Goal: Entertainment & Leisure: Consume media (video, audio)

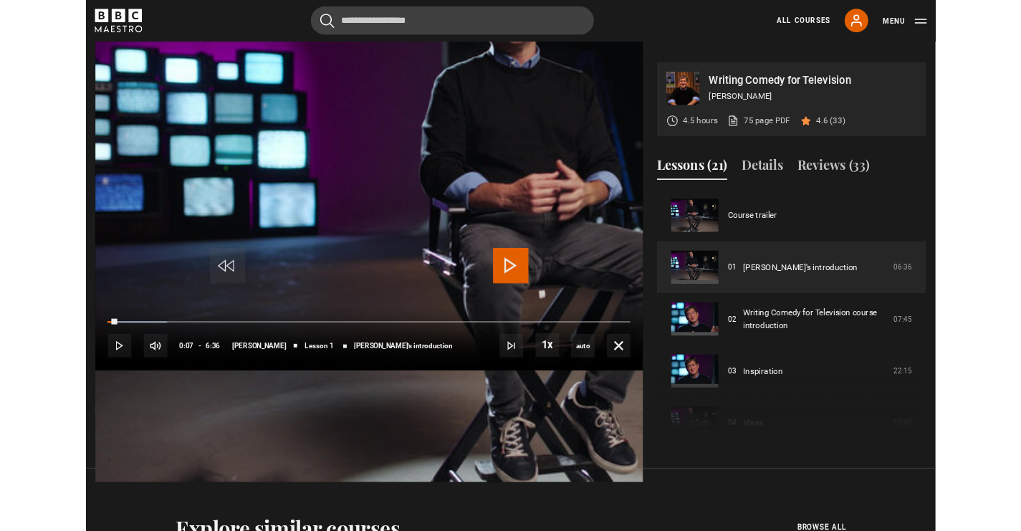
scroll to position [633, 0]
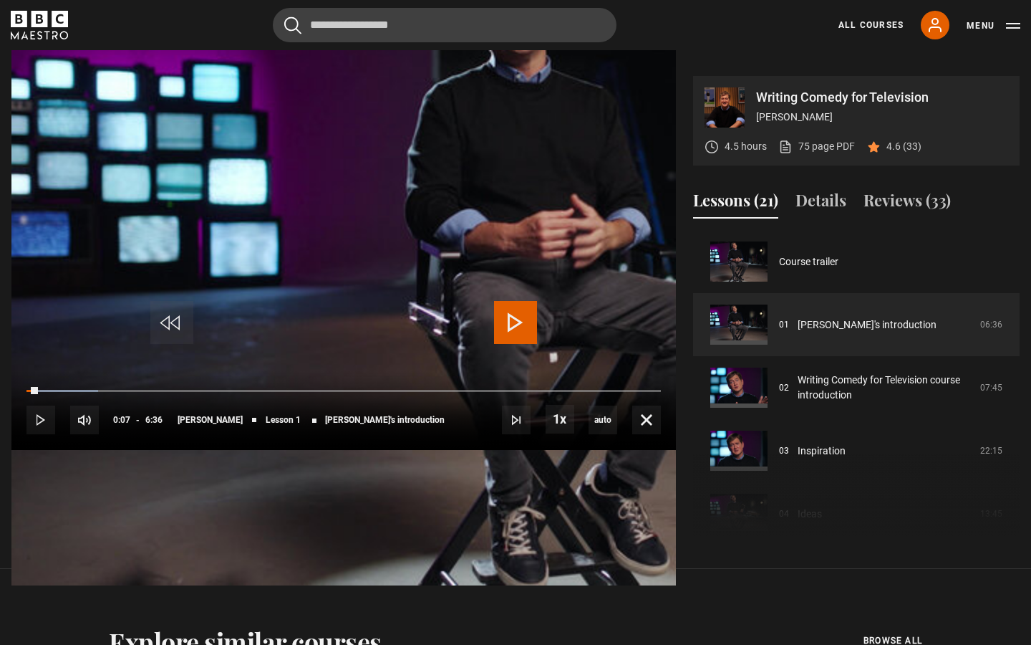
click at [525, 317] on span "Video Player" at bounding box center [515, 322] width 43 height 43
click at [205, 424] on span "[PERSON_NAME]" at bounding box center [210, 419] width 65 height 9
click at [661, 434] on span "Video Player" at bounding box center [646, 419] width 29 height 29
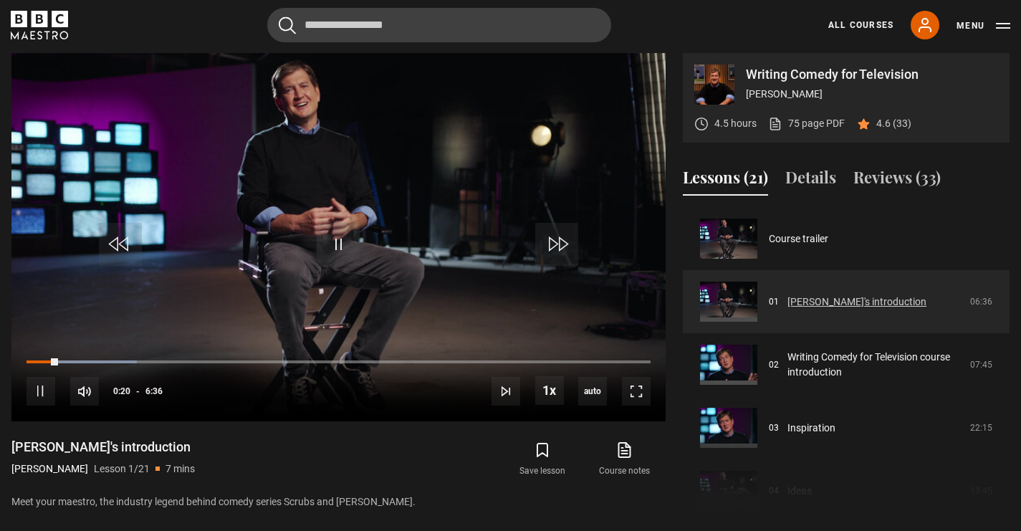
scroll to position [581, 0]
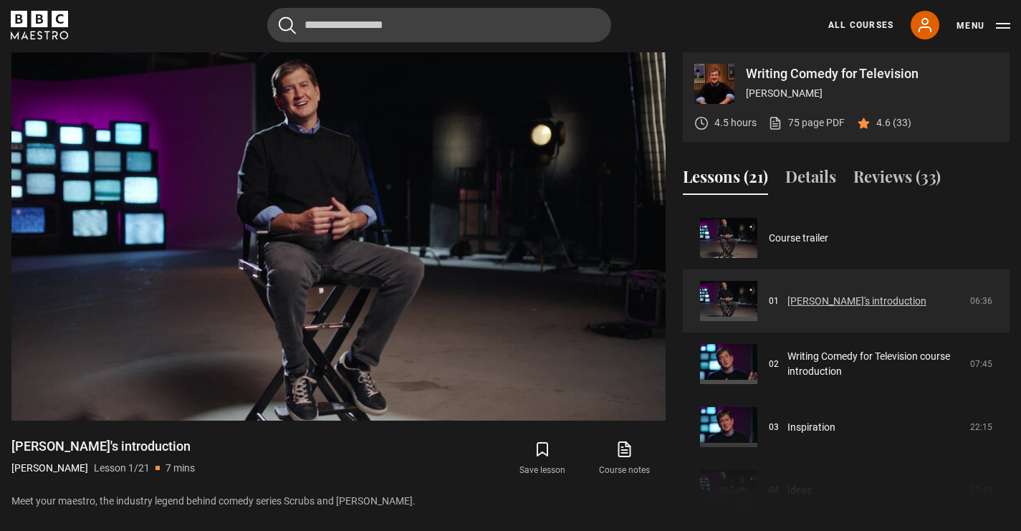
click at [830, 308] on link "[PERSON_NAME]'s introduction" at bounding box center [856, 301] width 139 height 15
click at [827, 300] on link "[PERSON_NAME]'s introduction" at bounding box center [856, 301] width 139 height 15
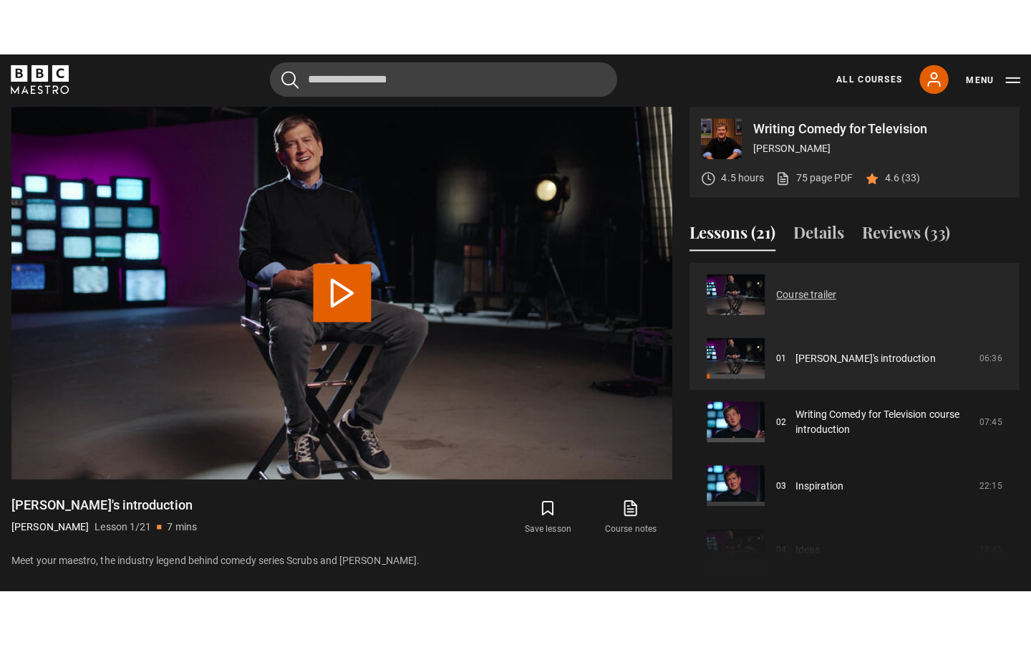
scroll to position [576, 0]
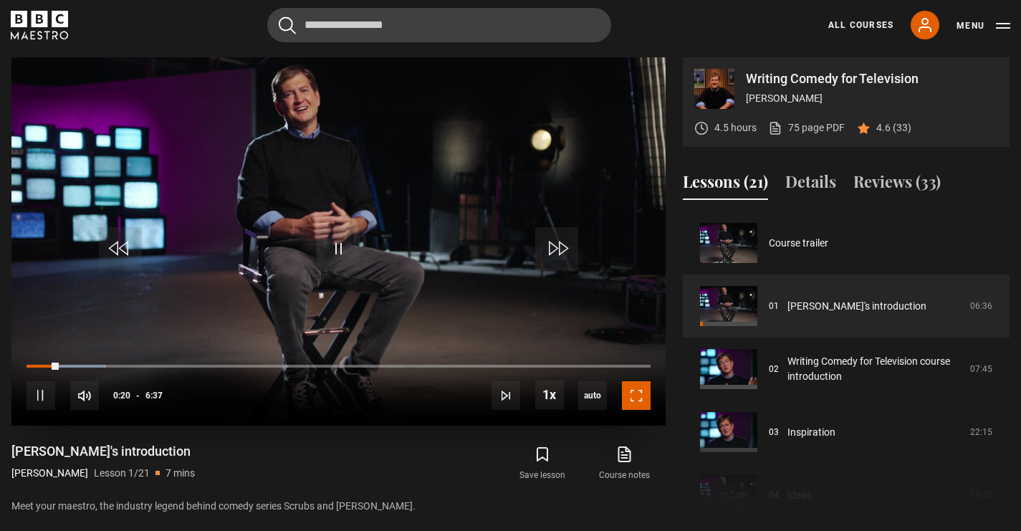
click at [636, 396] on span "Video Player" at bounding box center [636, 395] width 29 height 29
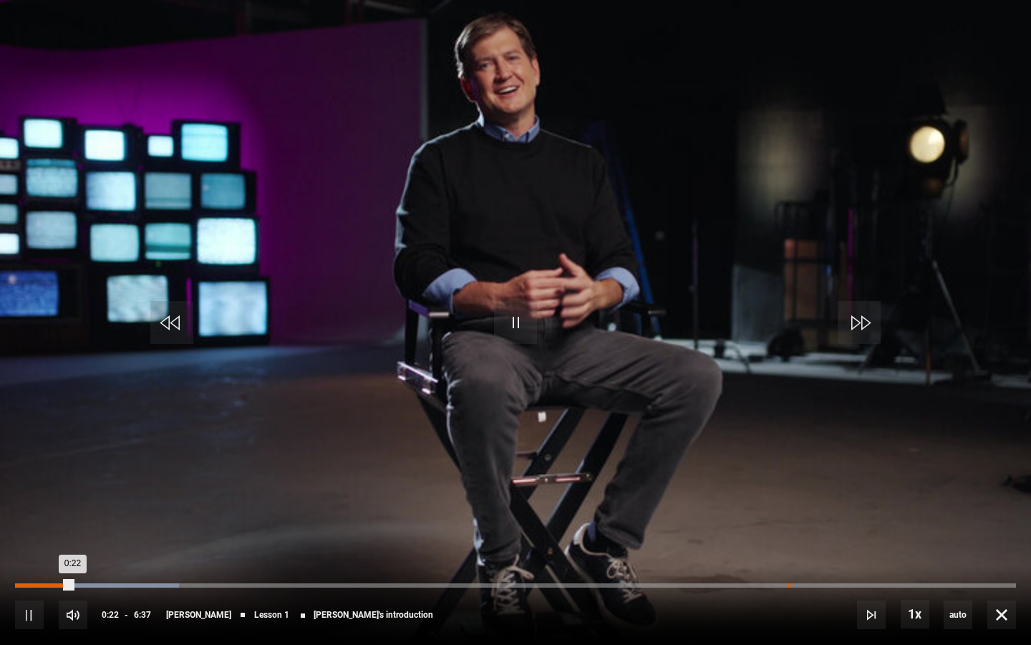
click at [788, 584] on div "Loaded : 16.37% 5:06 0:22" at bounding box center [515, 585] width 1001 height 4
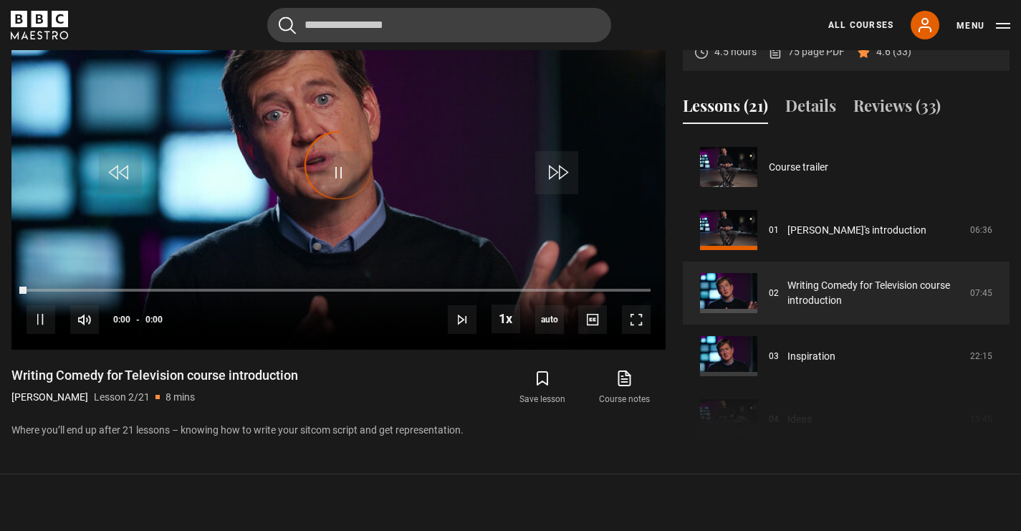
scroll to position [63, 0]
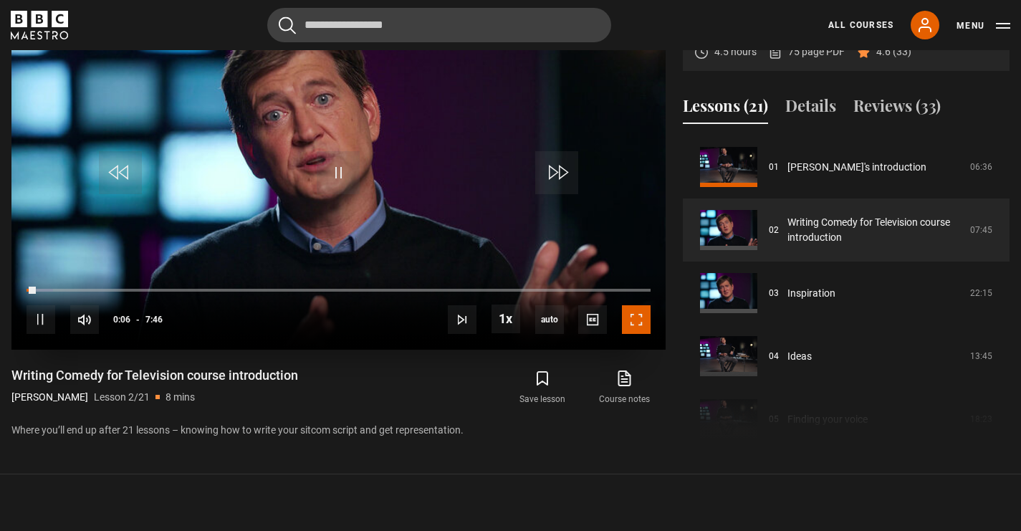
click at [632, 324] on span "Video Player" at bounding box center [636, 319] width 29 height 29
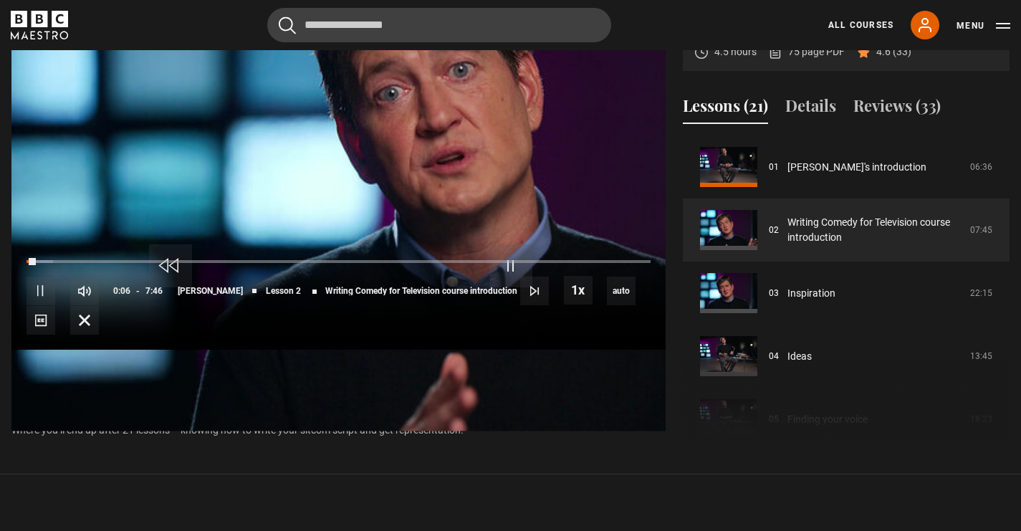
scroll to position [633, 0]
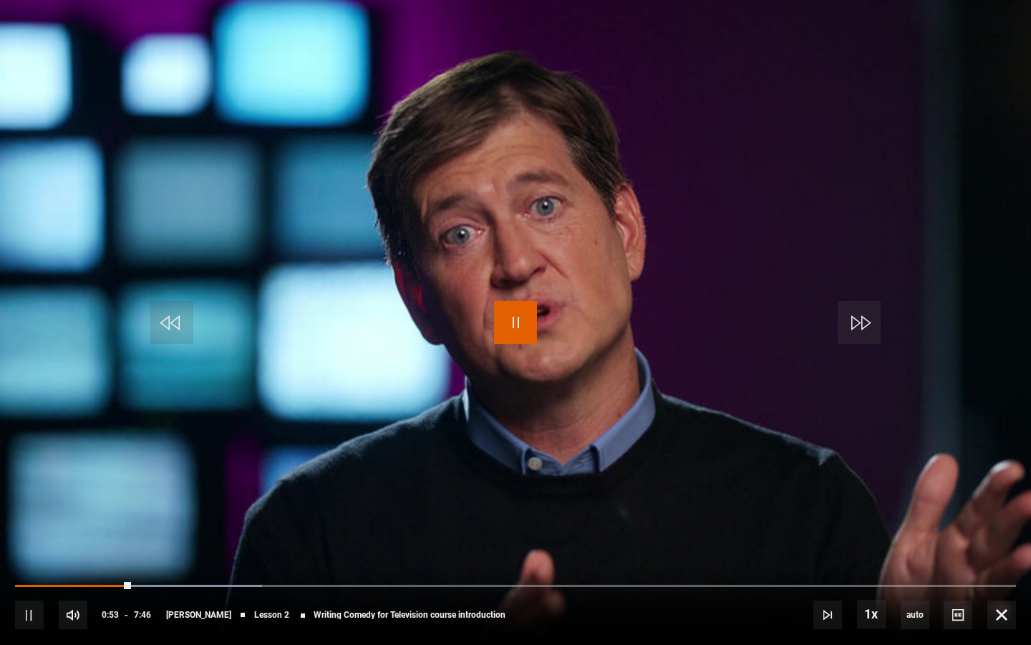
click at [506, 316] on span "Video Player" at bounding box center [515, 322] width 43 height 43
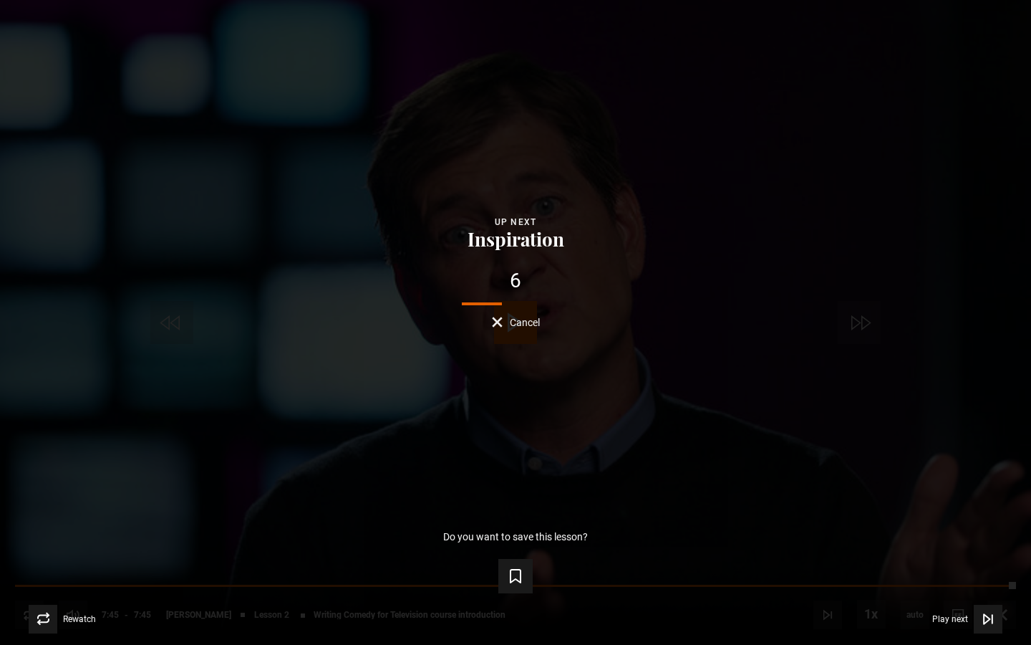
click at [523, 317] on span "Cancel" at bounding box center [525, 322] width 30 height 10
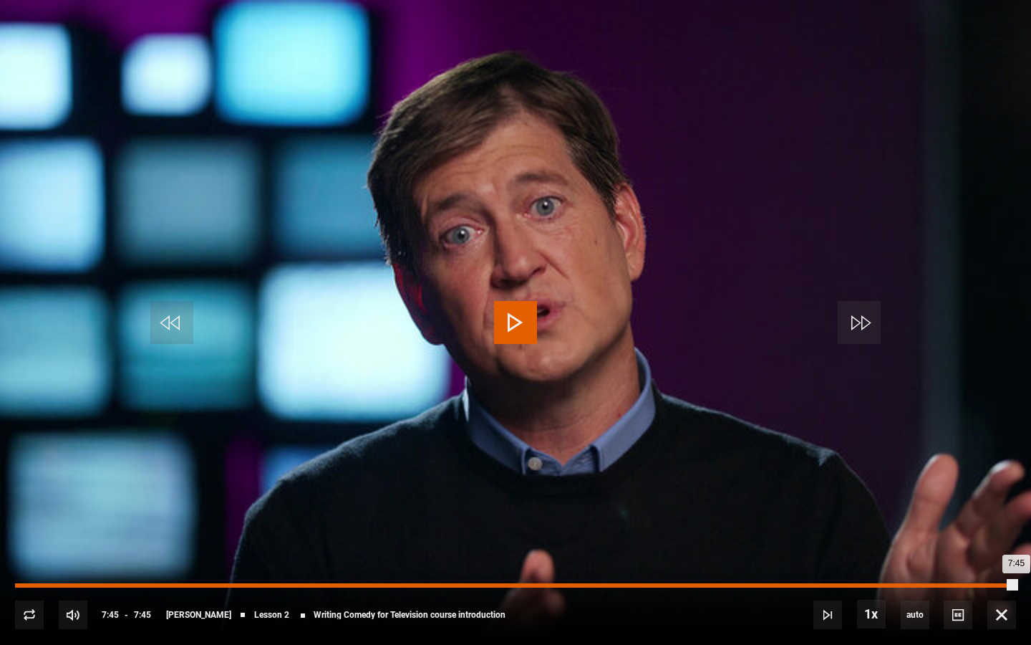
click at [990, 584] on div "7:33" at bounding box center [991, 585] width 2 height 4
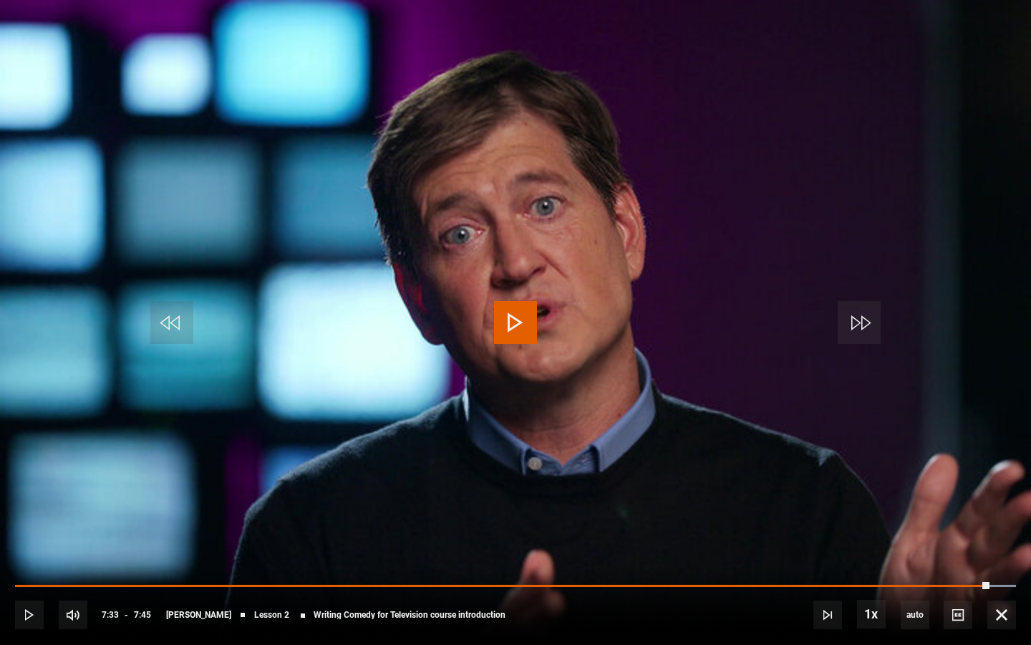
click at [514, 312] on span "Video Player" at bounding box center [515, 322] width 43 height 43
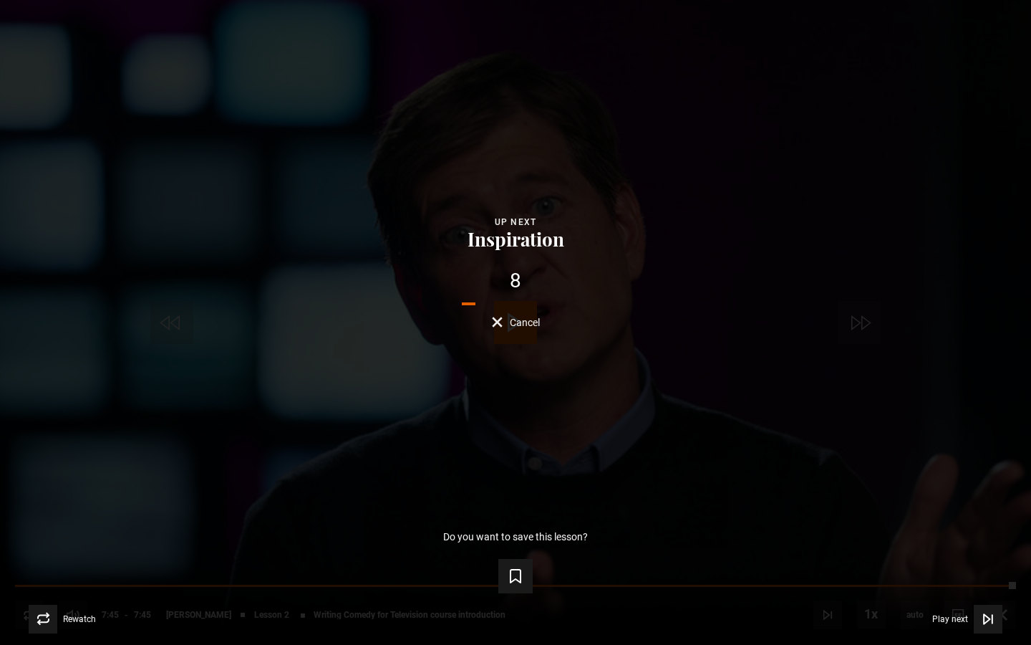
click at [526, 319] on span "Cancel" at bounding box center [525, 322] width 30 height 10
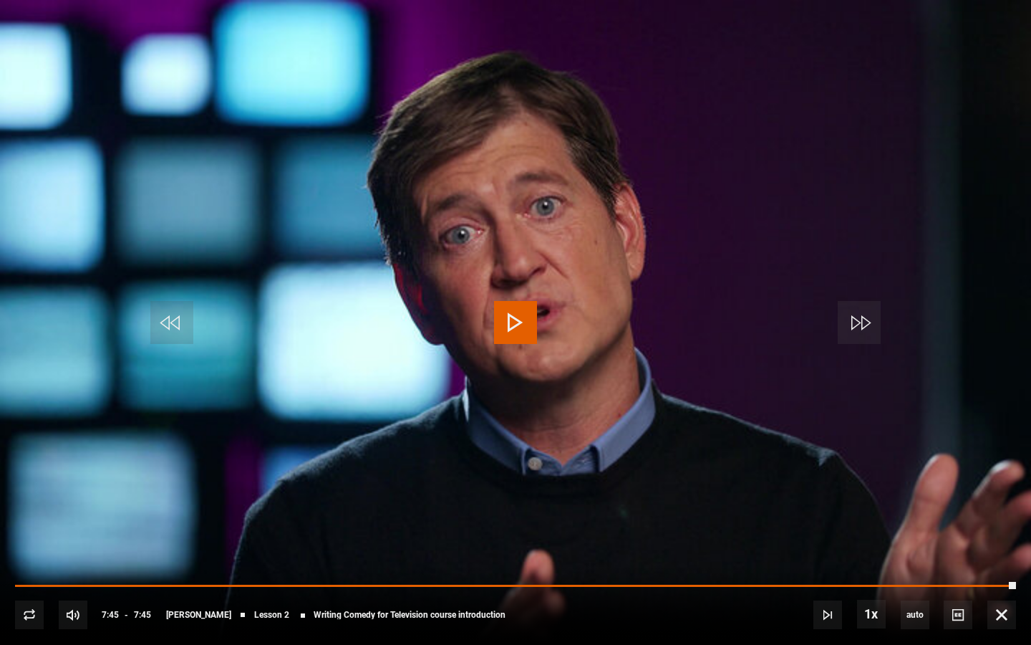
click at [530, 328] on span "Video Player" at bounding box center [515, 322] width 43 height 43
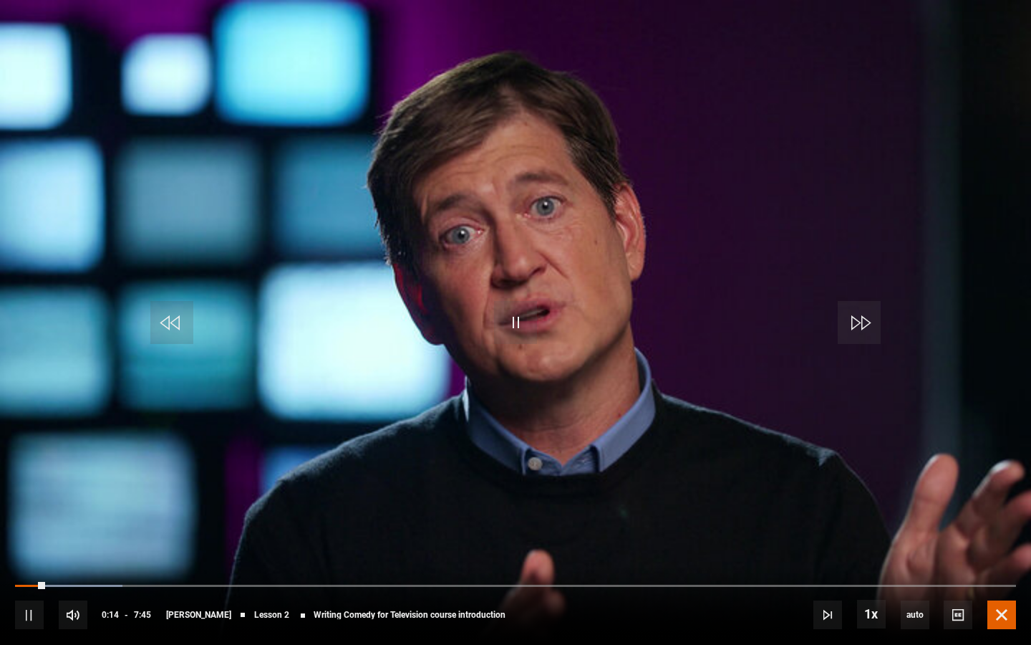
click at [1003, 610] on span "Video Player" at bounding box center [1002, 614] width 29 height 29
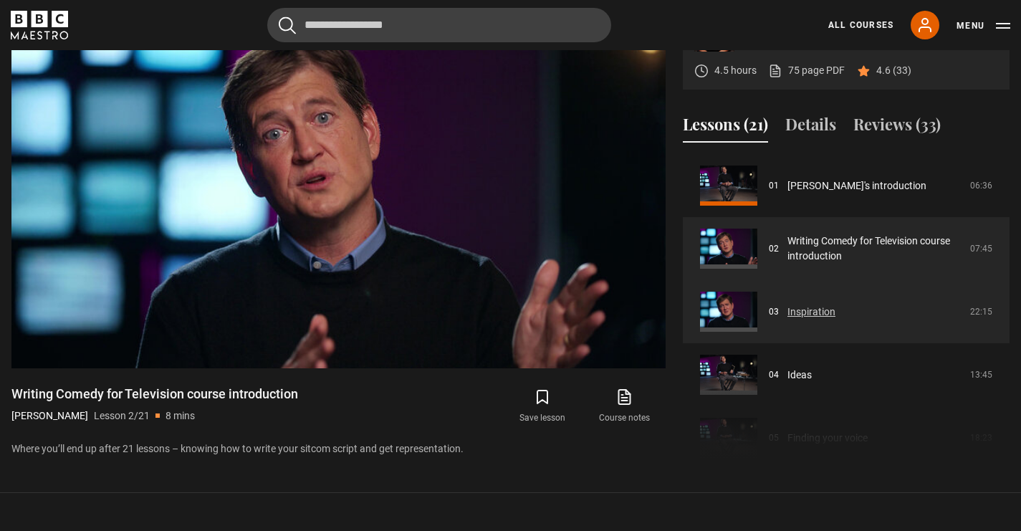
click at [799, 307] on link "Inspiration" at bounding box center [811, 311] width 48 height 15
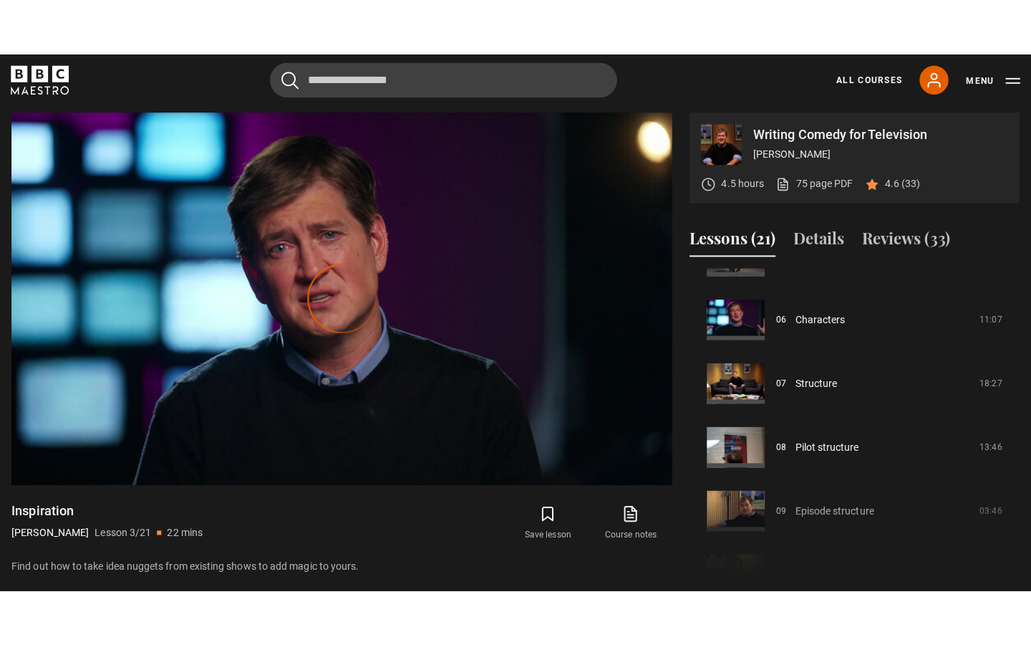
scroll to position [365, 0]
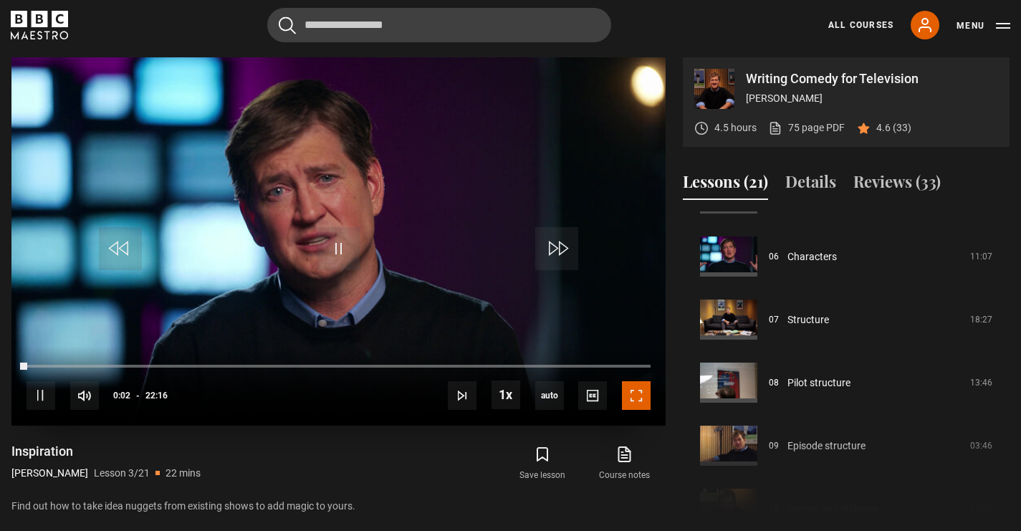
click at [635, 405] on span "Video Player" at bounding box center [636, 395] width 29 height 29
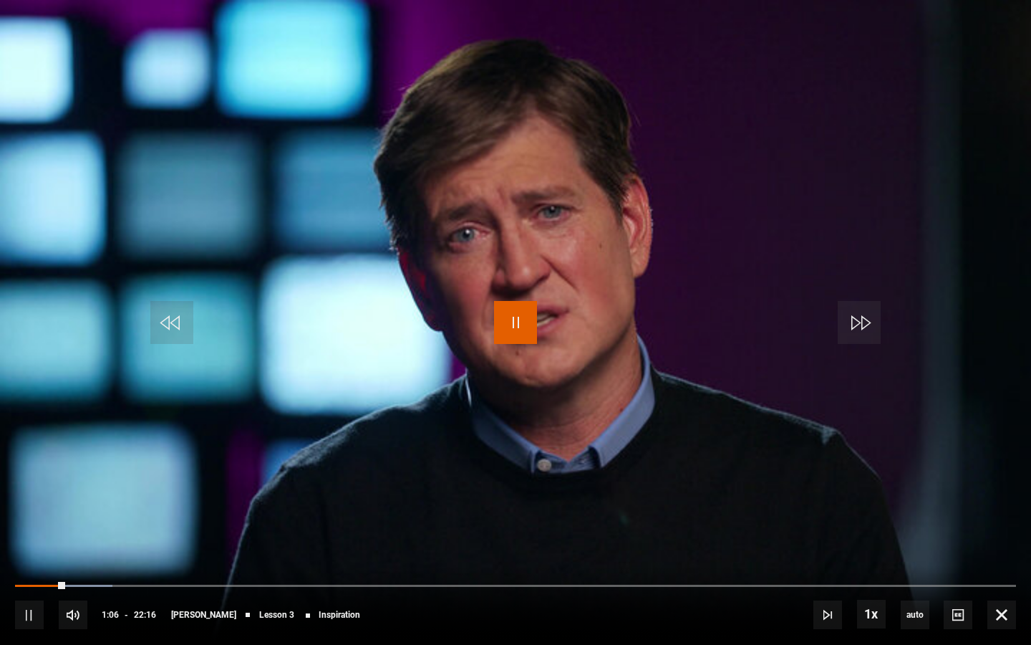
click at [509, 332] on span "Video Player" at bounding box center [515, 322] width 43 height 43
